Goal: Entertainment & Leisure: Consume media (video, audio)

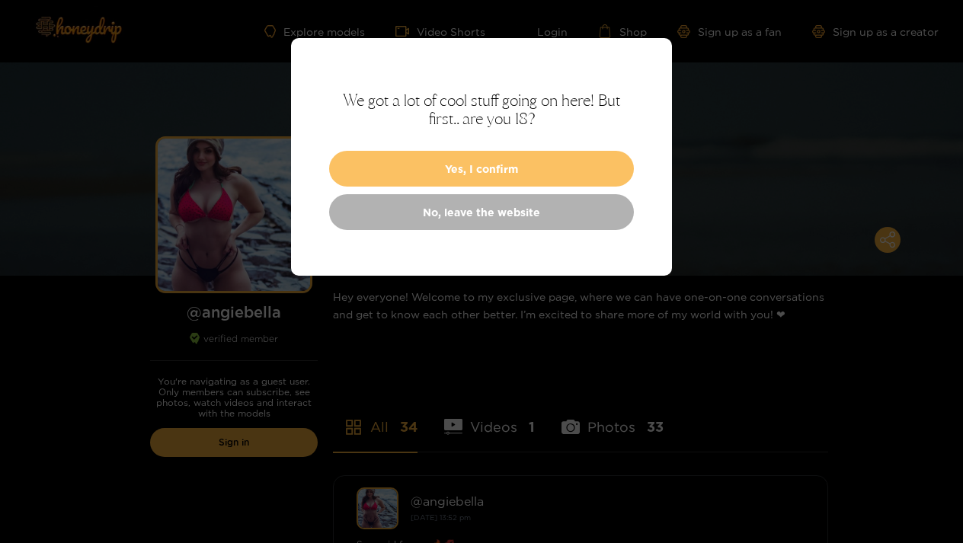
click at [488, 158] on button "Yes, I confirm" at bounding box center [481, 169] width 305 height 36
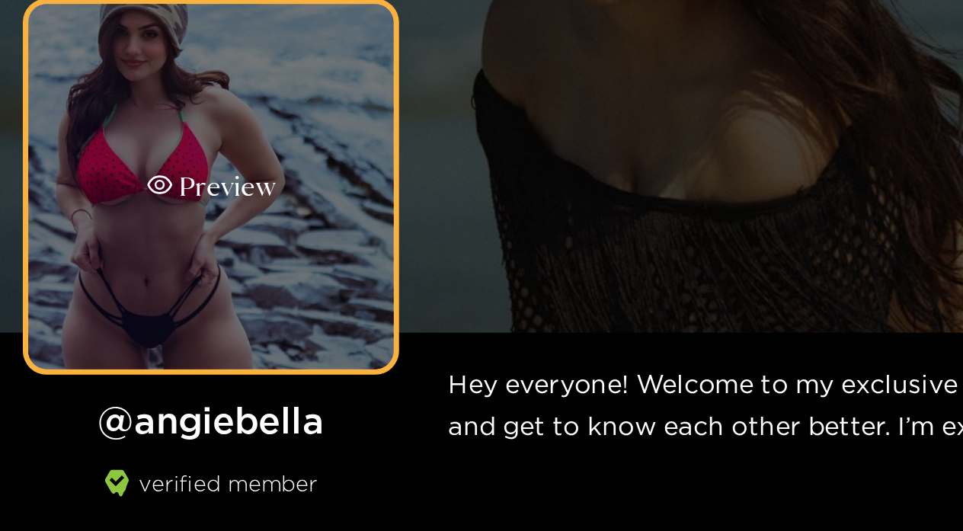
click at [158, 139] on div "Preview" at bounding box center [234, 215] width 152 height 152
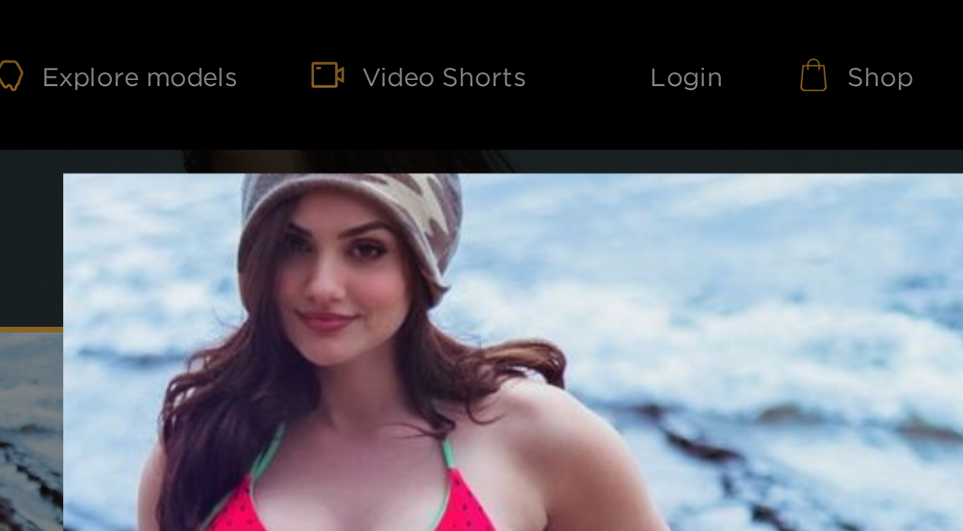
click at [291, 166] on img at bounding box center [481, 262] width 381 height 381
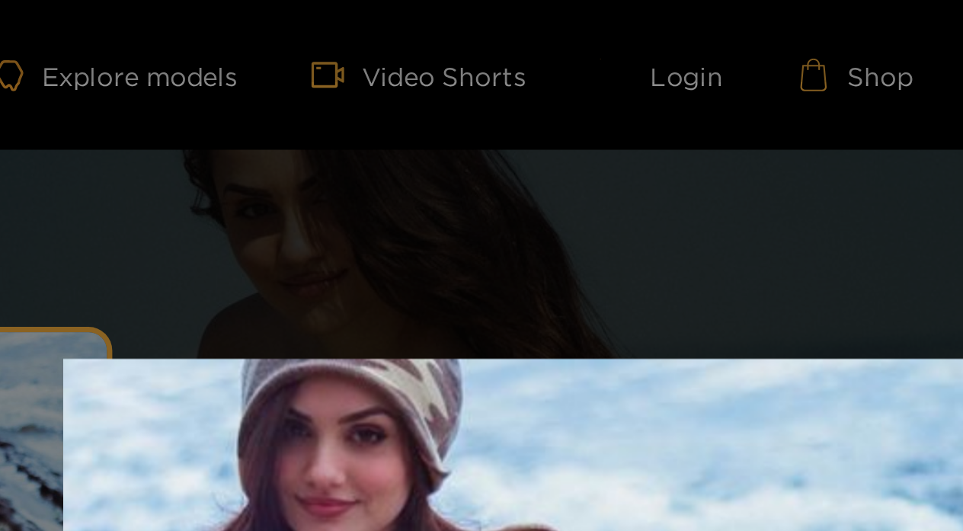
click at [291, 192] on img at bounding box center [481, 339] width 381 height 381
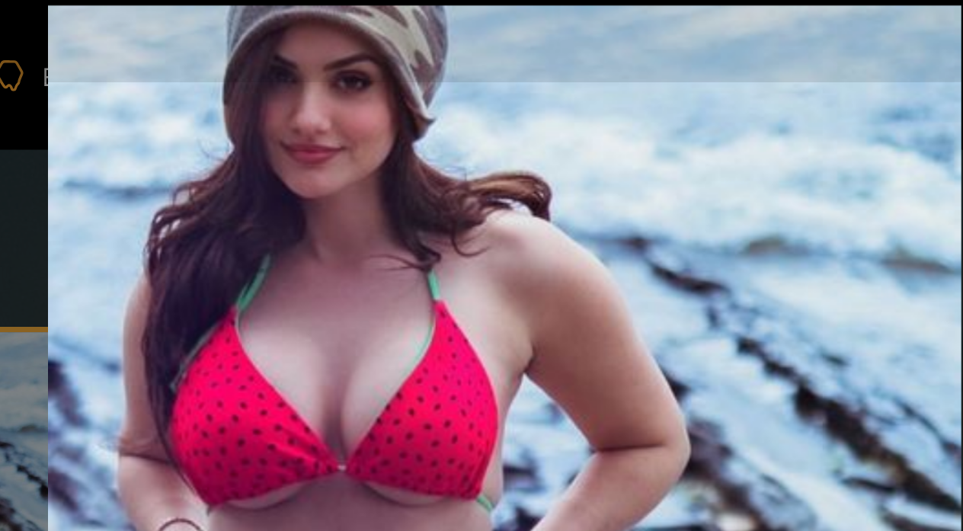
drag, startPoint x: 283, startPoint y: 192, endPoint x: 276, endPoint y: 121, distance: 71.2
click at [285, 121] on img at bounding box center [475, 192] width 381 height 381
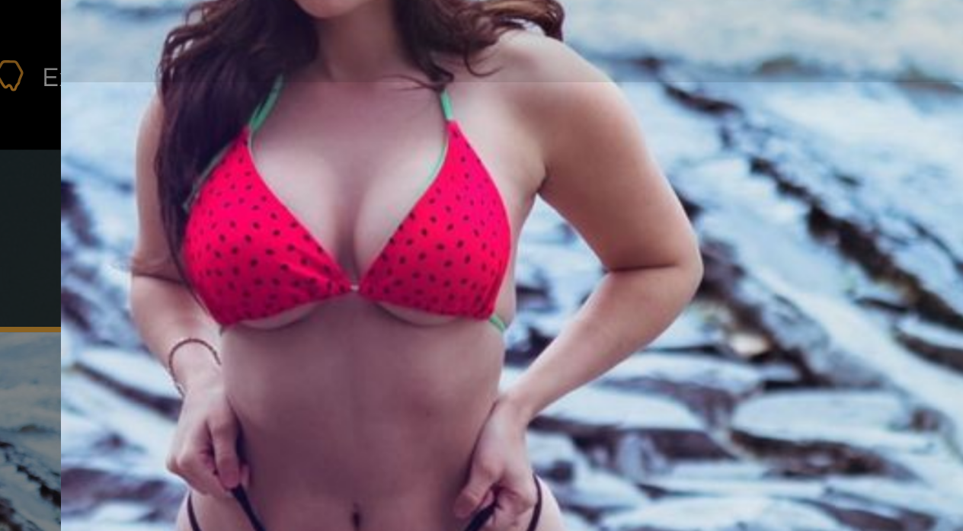
drag, startPoint x: 264, startPoint y: 190, endPoint x: 269, endPoint y: -33, distance: 222.5
click at [269, 0] on html "Explore models Video Shorts Login Shop Sign up as a fan Sign up as a creator Pr…" at bounding box center [481, 265] width 963 height 531
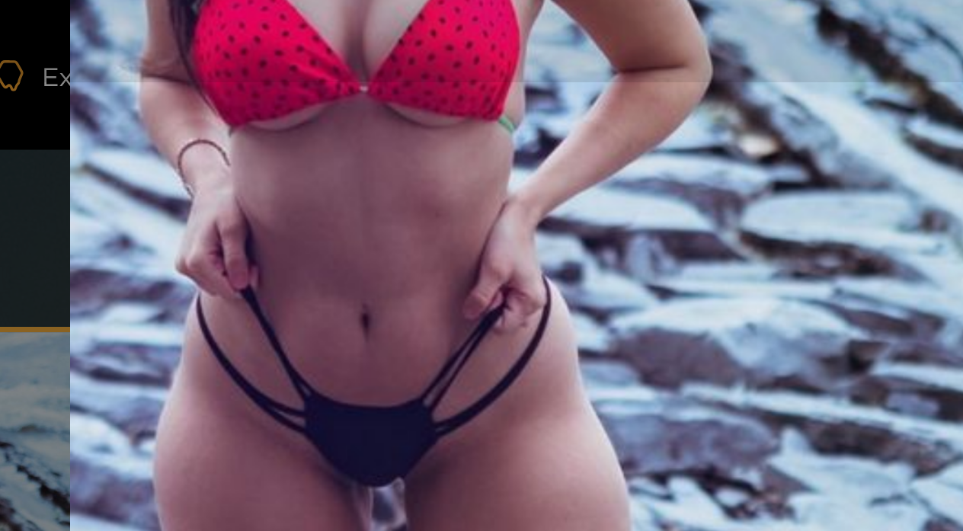
drag, startPoint x: 238, startPoint y: 184, endPoint x: 243, endPoint y: 101, distance: 83.2
click at [294, 101] on img at bounding box center [484, 34] width 381 height 381
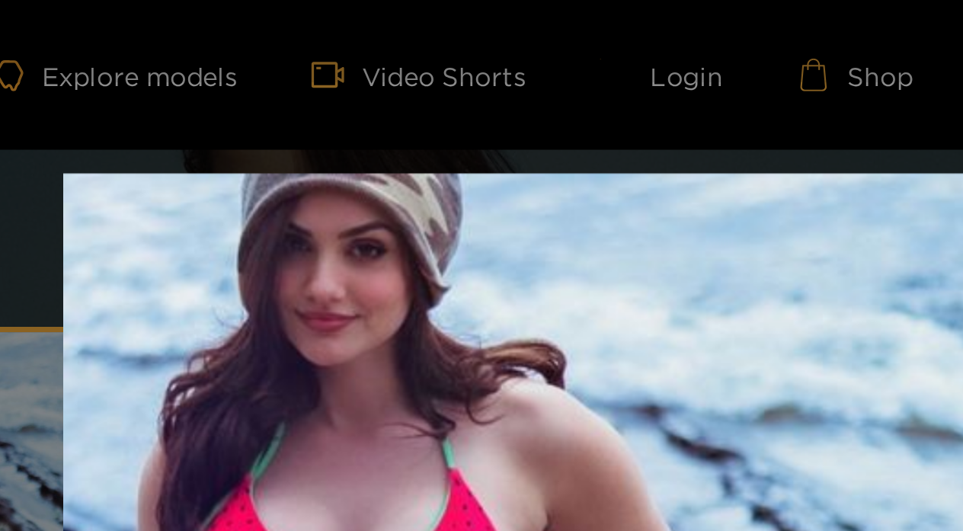
click at [217, 53] on div at bounding box center [481, 265] width 963 height 531
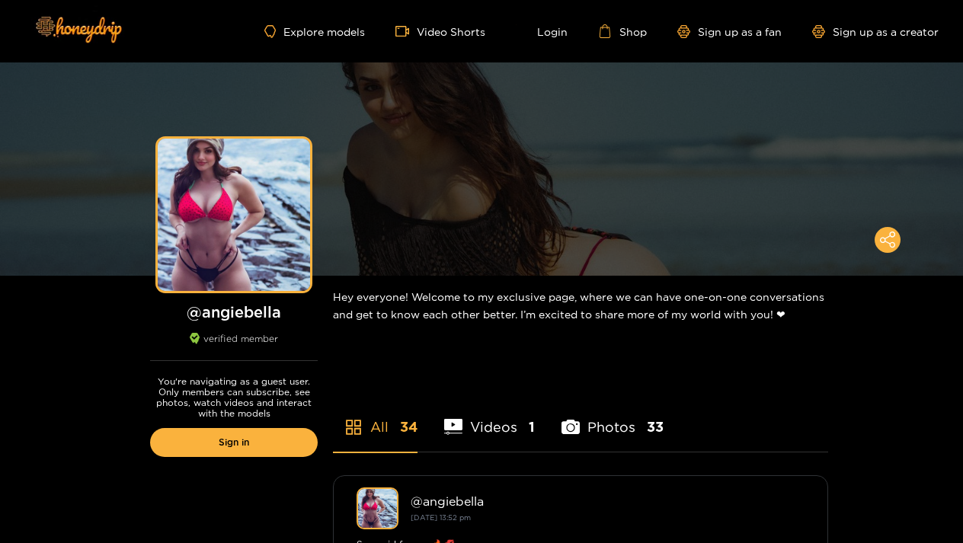
click at [606, 424] on li "Photos 33" at bounding box center [613, 417] width 102 height 69
click at [494, 430] on li "Videos 1" at bounding box center [489, 417] width 91 height 69
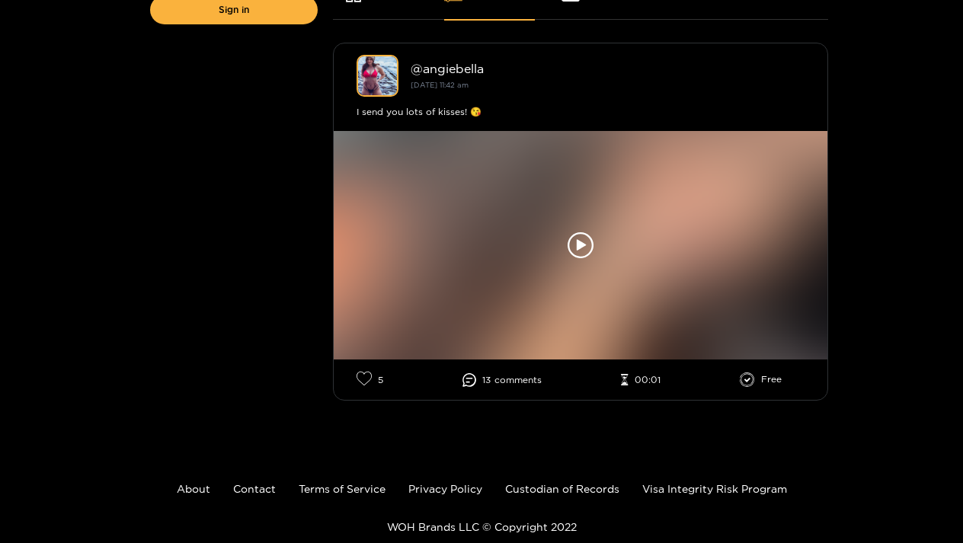
scroll to position [435, 0]
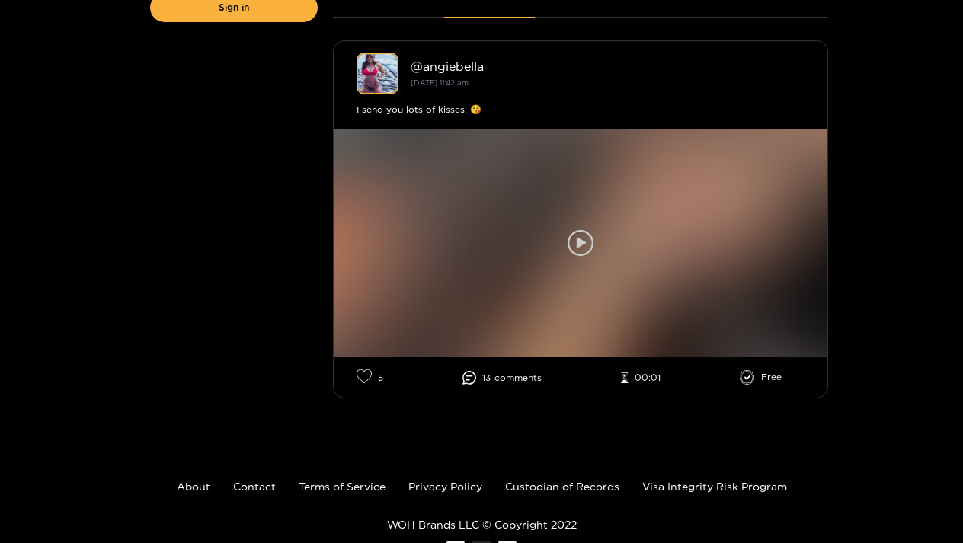
click at [584, 244] on icon at bounding box center [581, 242] width 9 height 11
